Goal: Task Accomplishment & Management: Complete application form

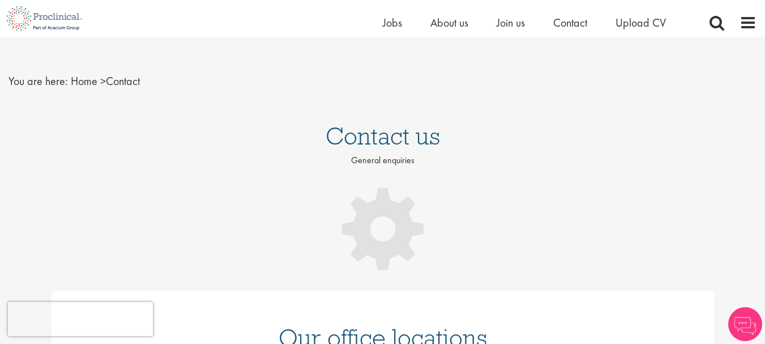
click at [764, 80] on html "This website uses cookies. By continuing to use this site, you are giving your …" at bounding box center [382, 313] width 765 height 644
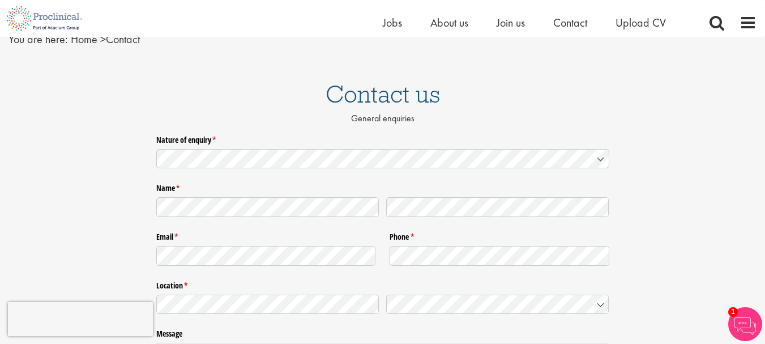
scroll to position [48, 0]
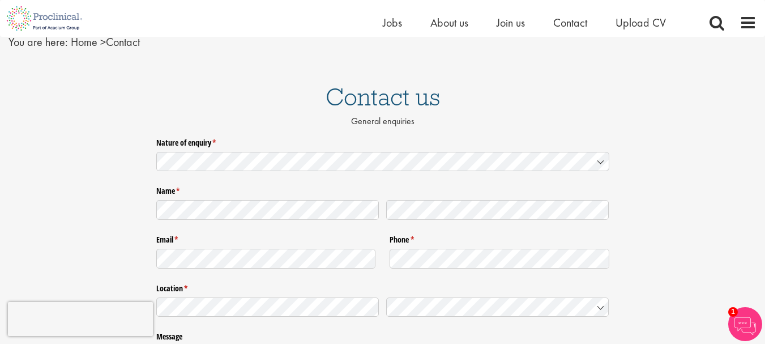
click at [596, 158] on icon at bounding box center [600, 161] width 9 height 9
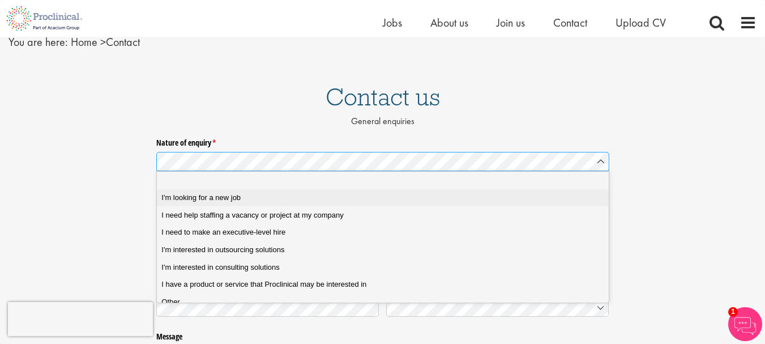
click at [235, 198] on span "I'm looking for a new job" at bounding box center [200, 198] width 79 height 10
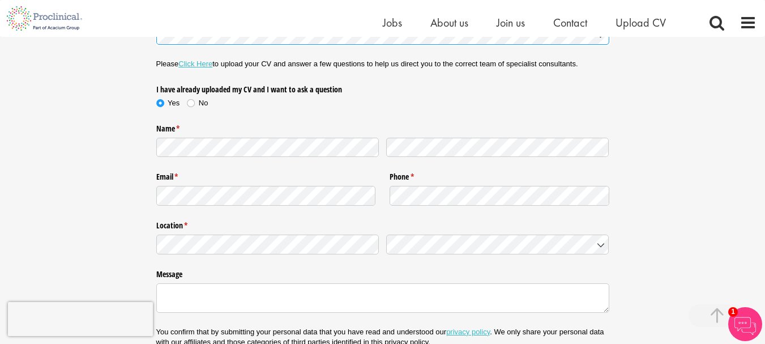
scroll to position [186, 0]
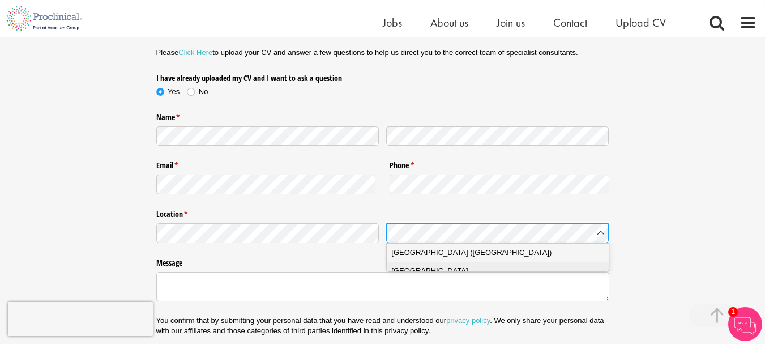
click at [425, 273] on div "Denmark" at bounding box center [501, 270] width 221 height 11
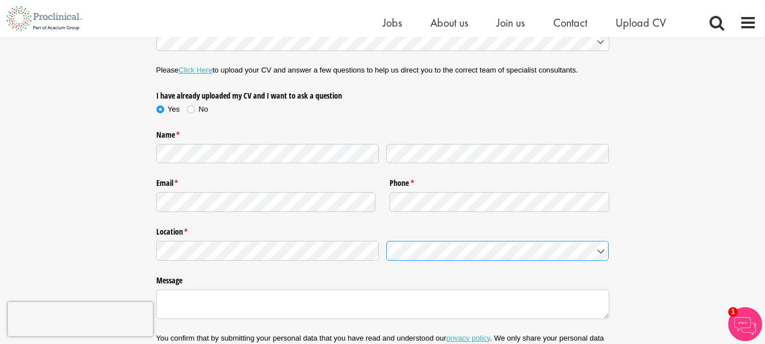
scroll to position [161, 0]
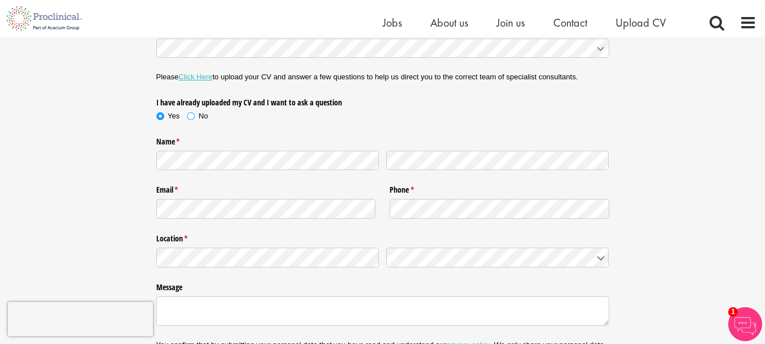
click at [190, 118] on span at bounding box center [190, 115] width 11 height 11
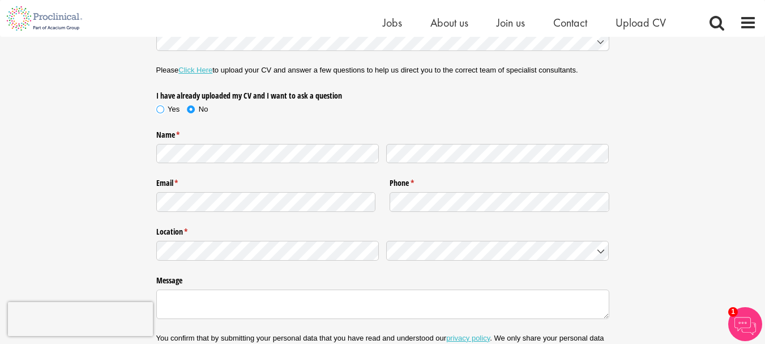
click at [158, 108] on span at bounding box center [160, 109] width 11 height 11
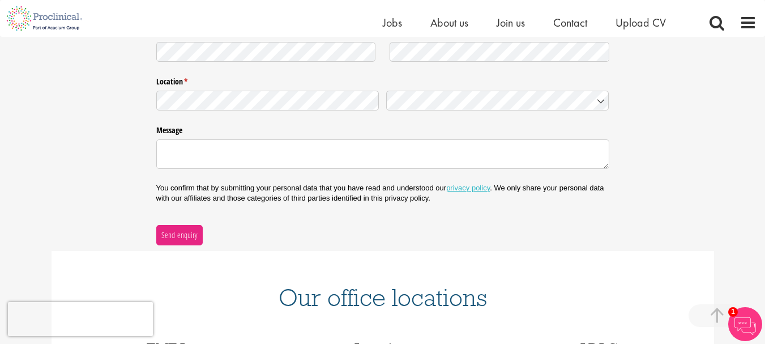
scroll to position [342, 0]
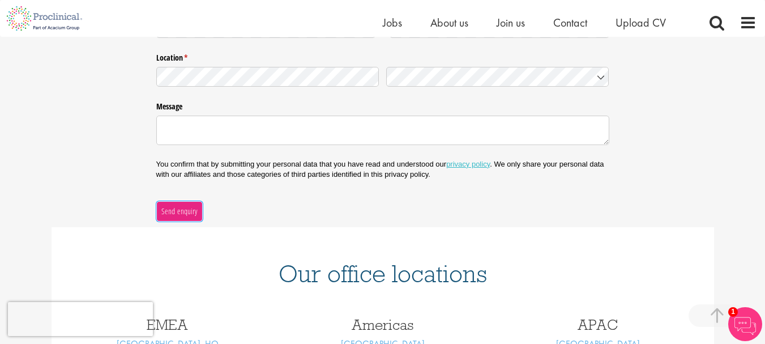
click at [189, 208] on span "Send enquiry" at bounding box center [179, 211] width 37 height 12
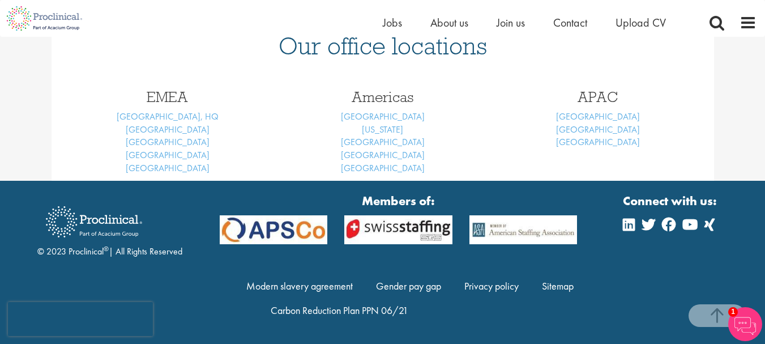
scroll to position [181, 0]
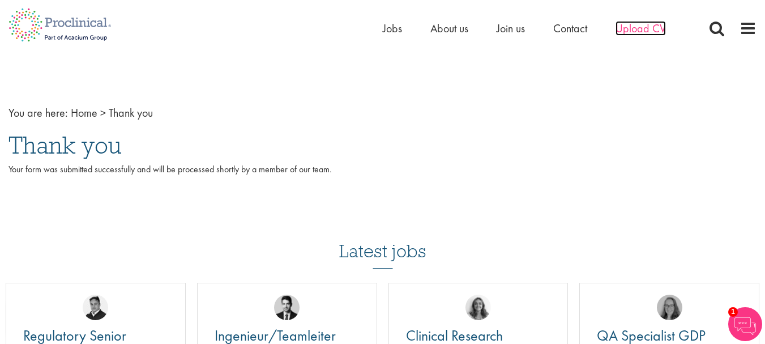
click at [649, 33] on span "Upload CV" at bounding box center [640, 28] width 50 height 15
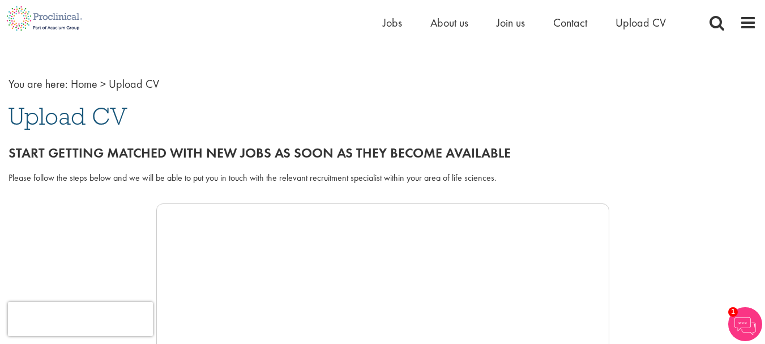
scroll to position [20, 0]
